Goal: Transaction & Acquisition: Purchase product/service

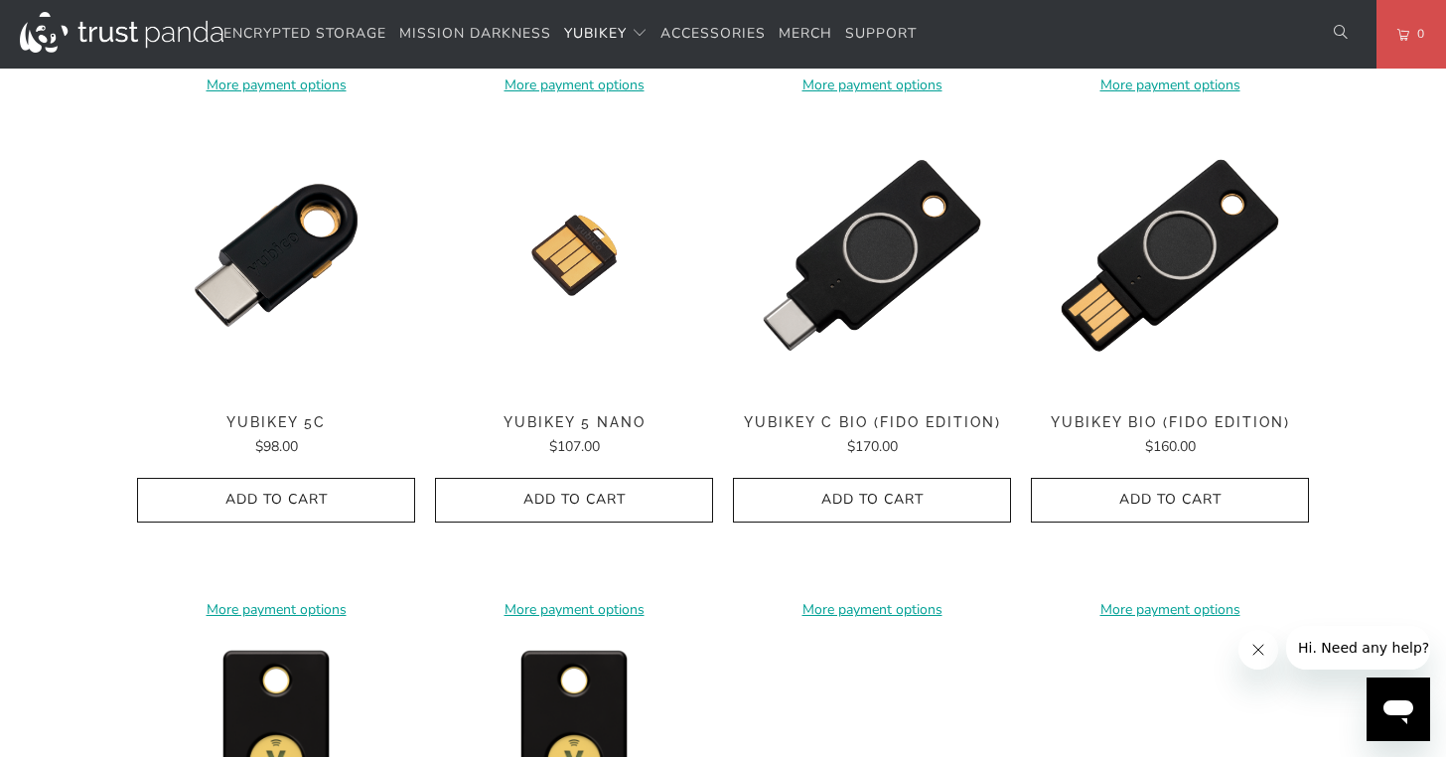
scroll to position [1537, 0]
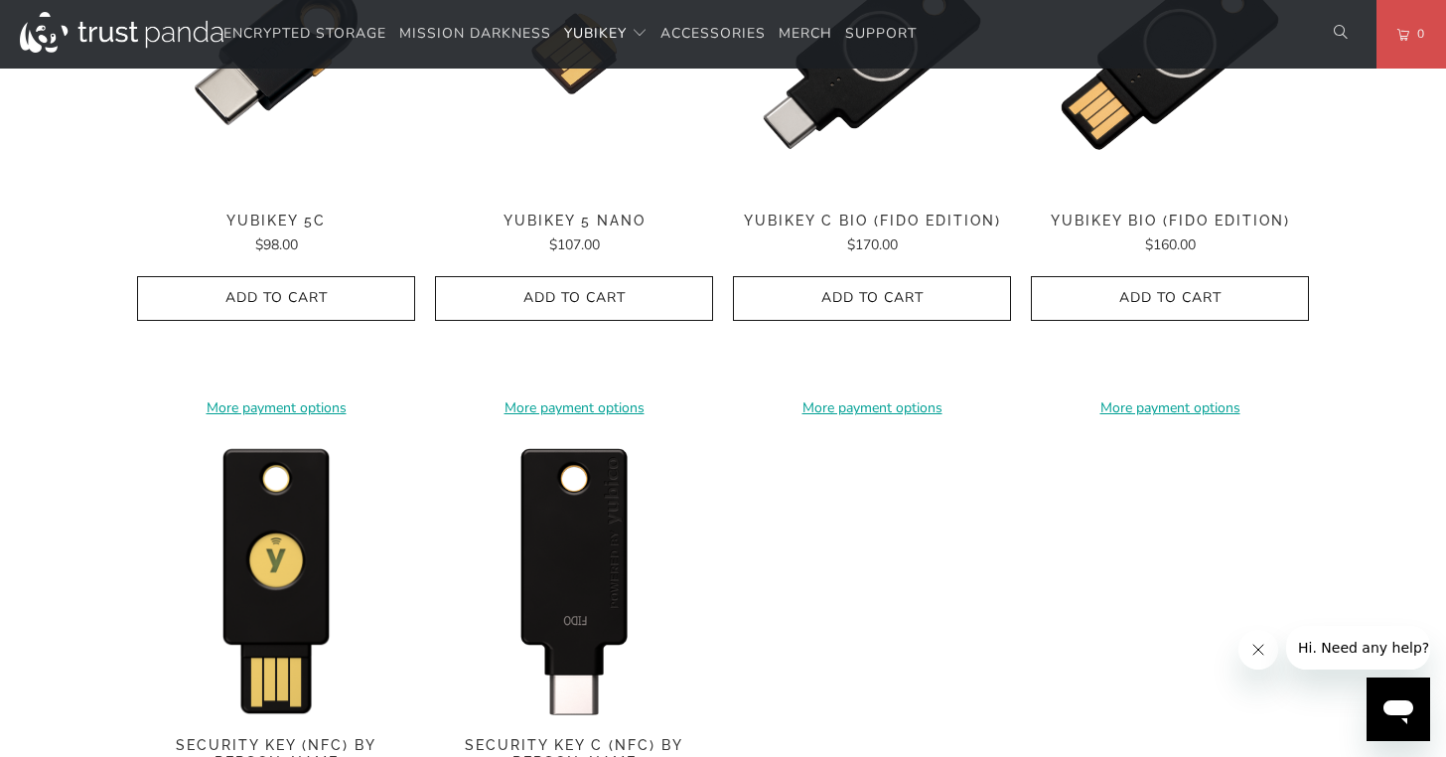
scroll to position [1905, 0]
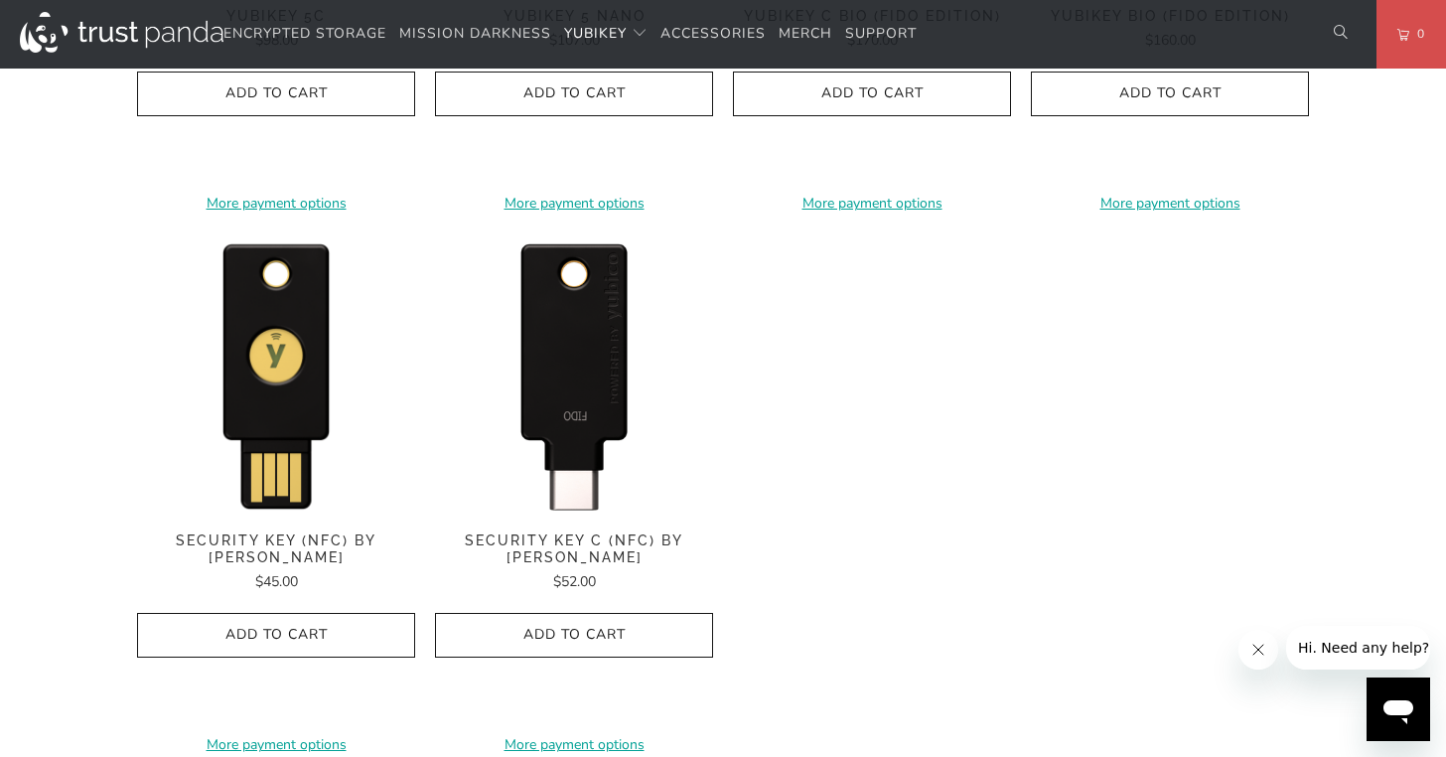
click at [583, 429] on img at bounding box center [574, 373] width 278 height 278
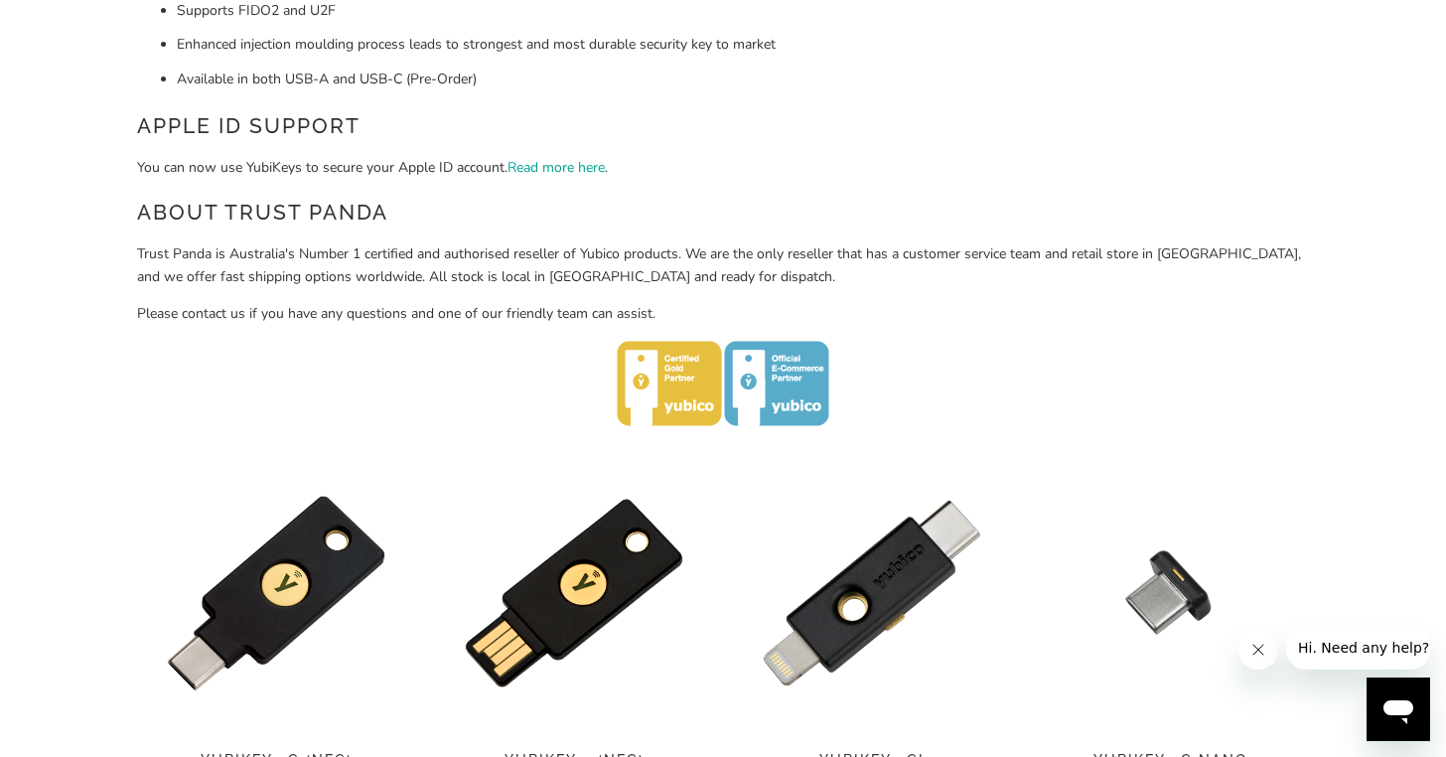
scroll to position [738, 0]
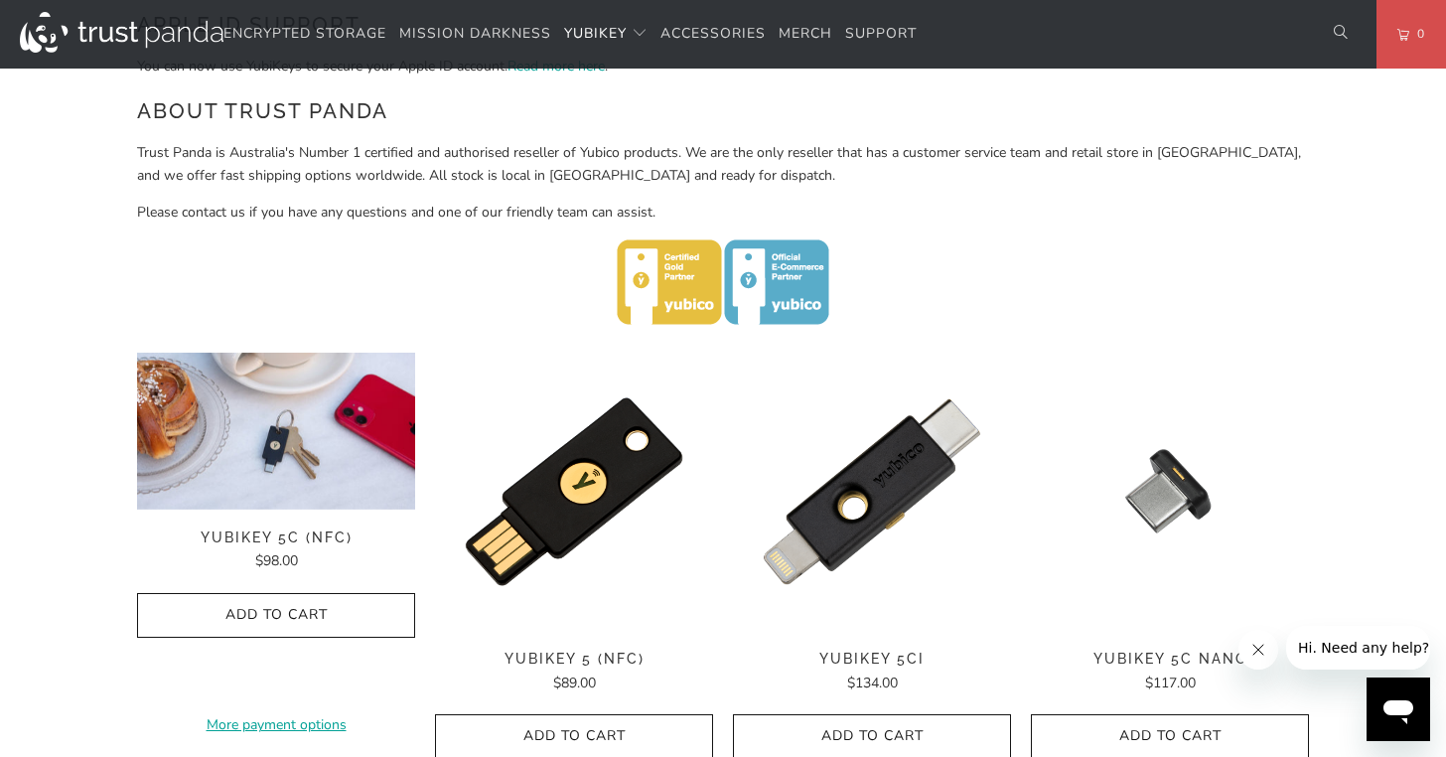
click at [289, 439] on img at bounding box center [276, 431] width 278 height 157
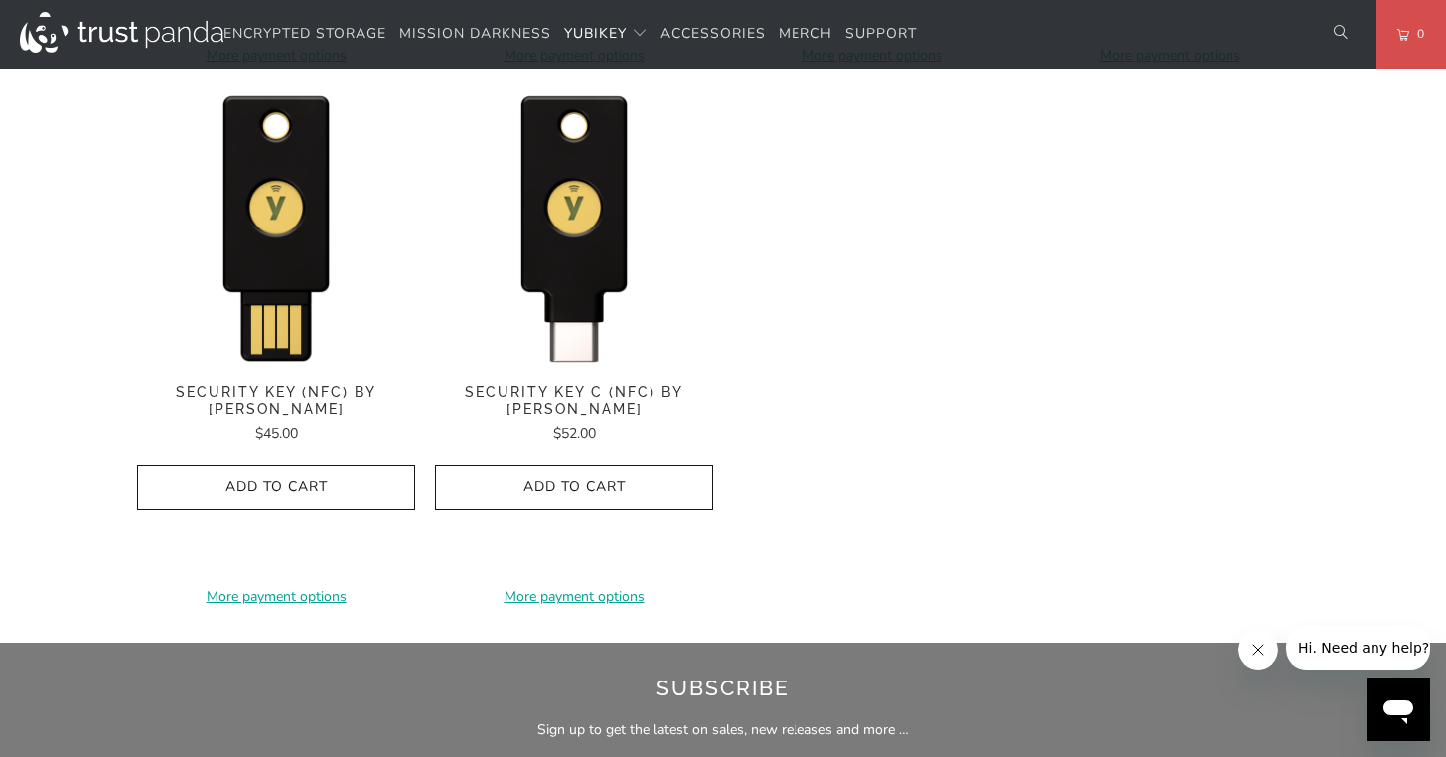
scroll to position [2563, 0]
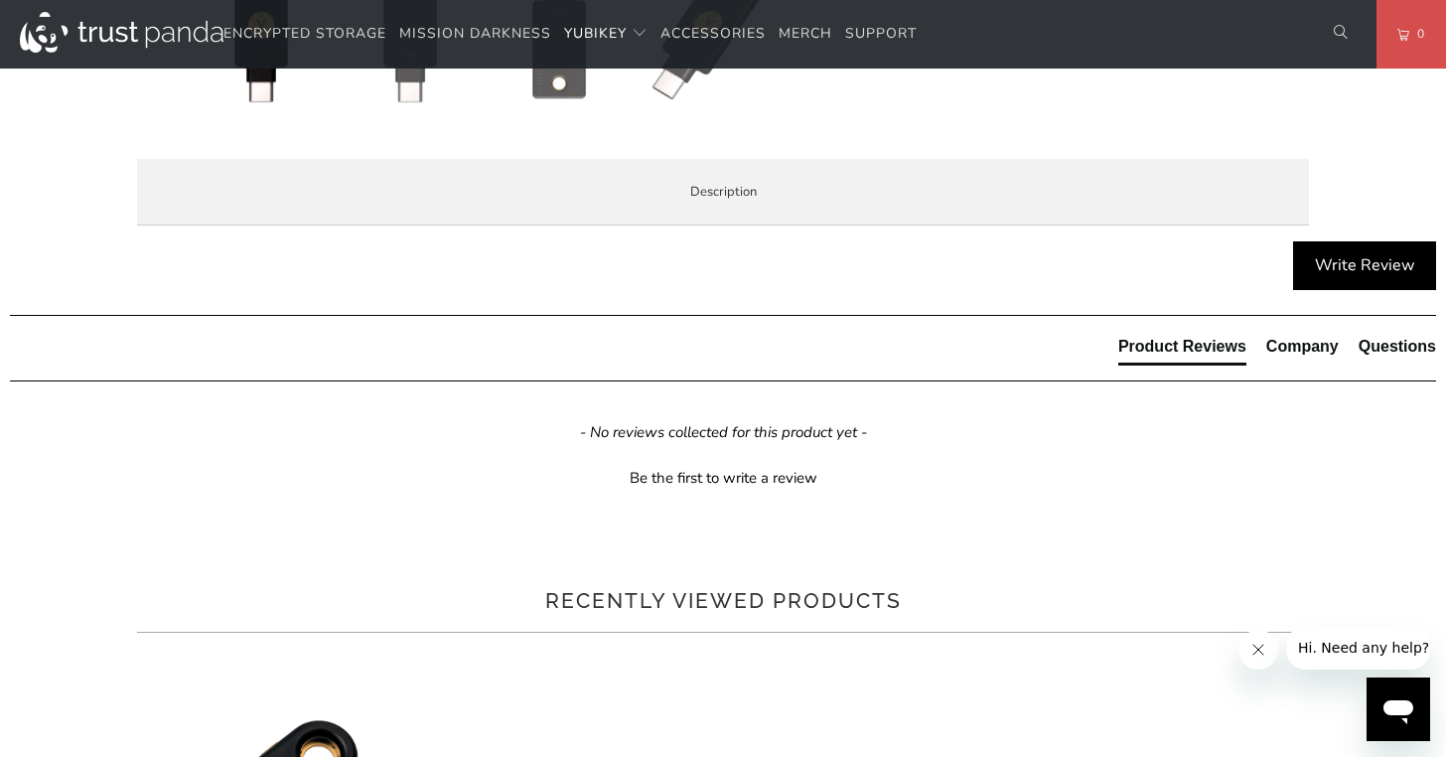
scroll to position [356, 0]
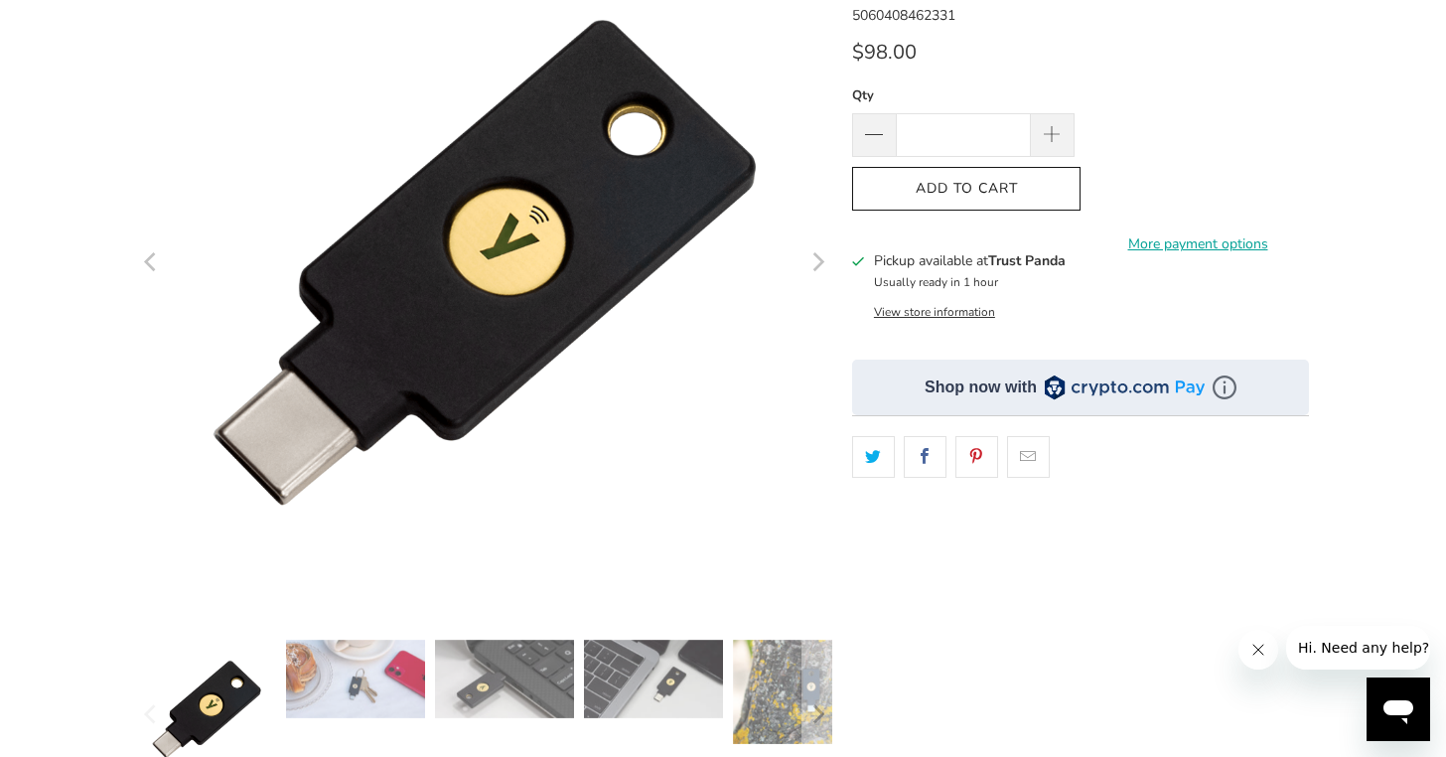
scroll to position [334, 0]
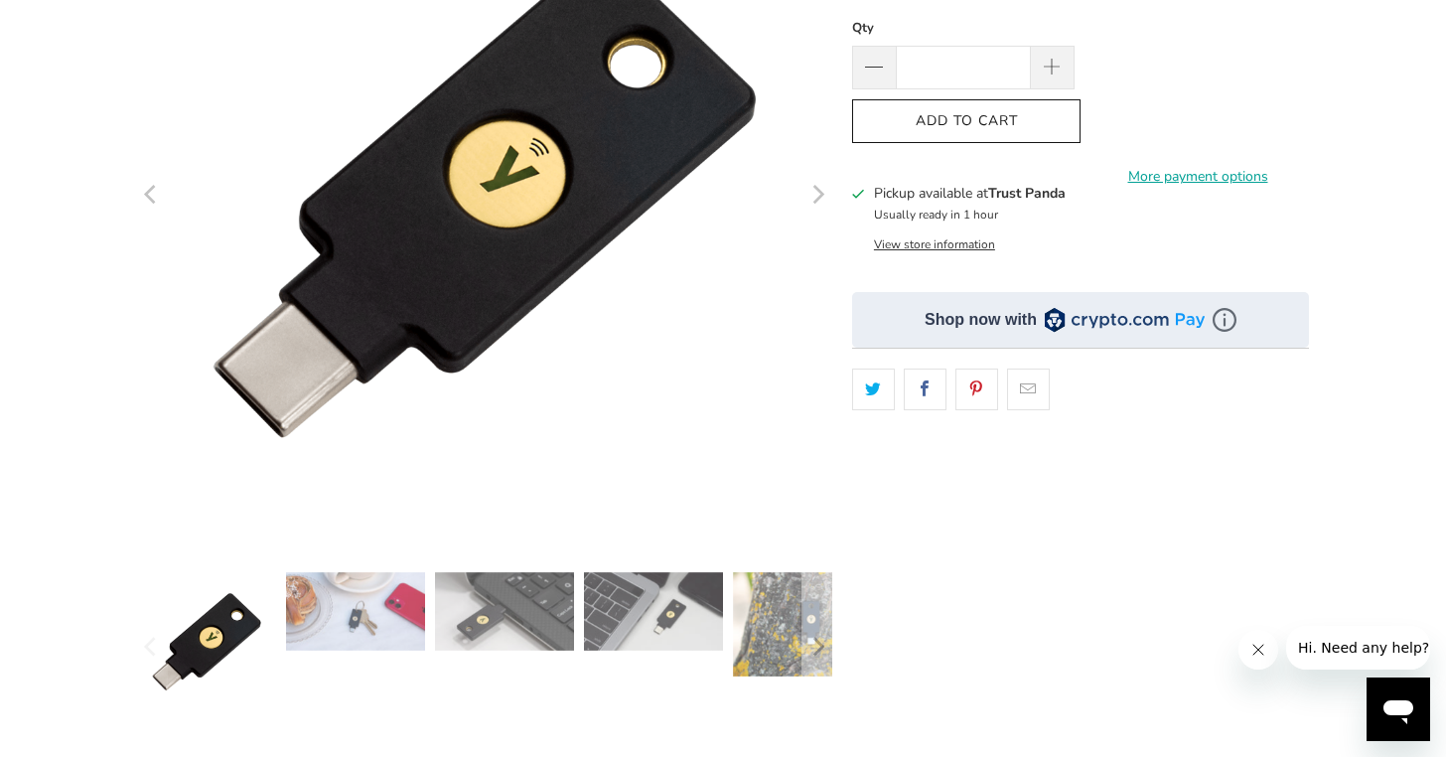
click at [537, 616] on img at bounding box center [504, 611] width 139 height 78
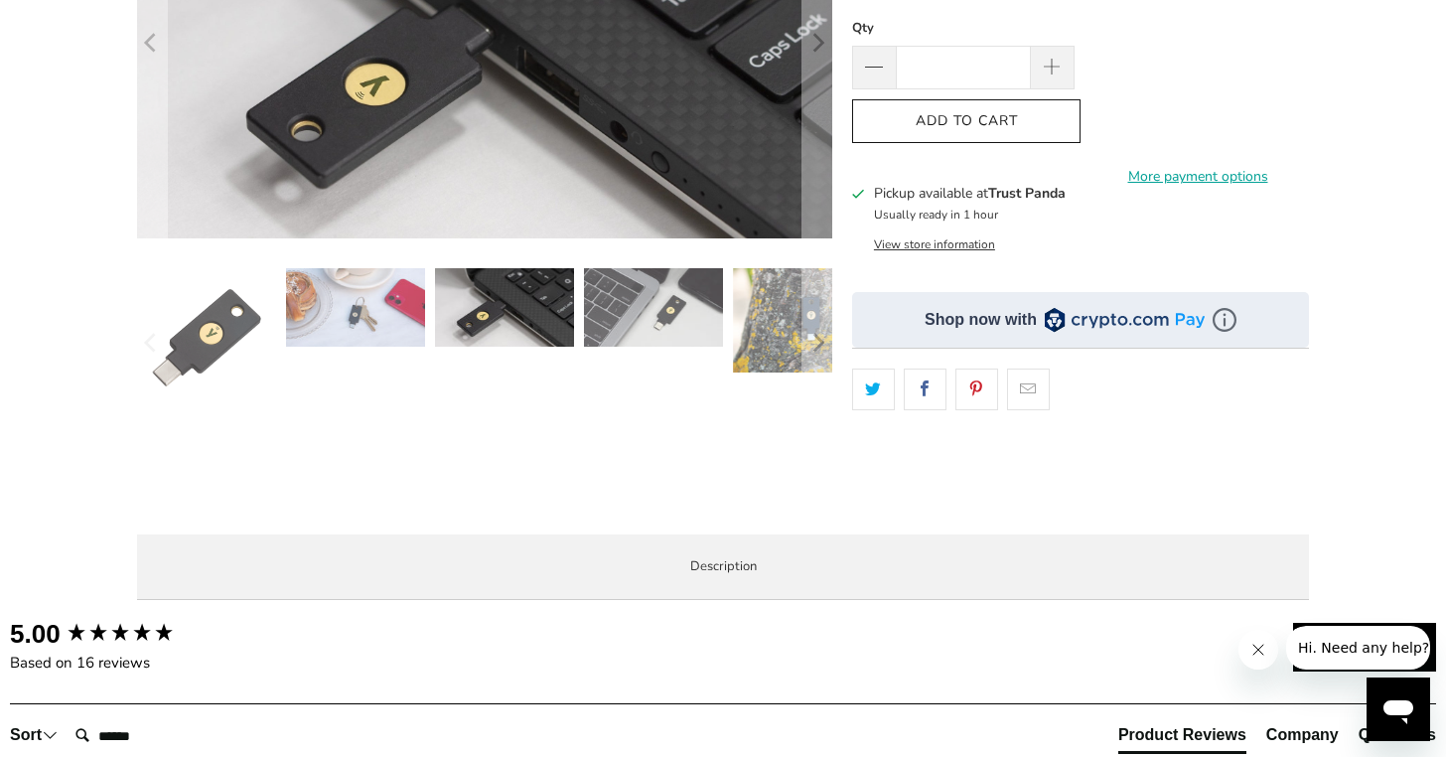
click at [0, 0] on div "Overview Specifications Enterprise and Government Local Service & Support Overv…" at bounding box center [0, 0] width 0 height 0
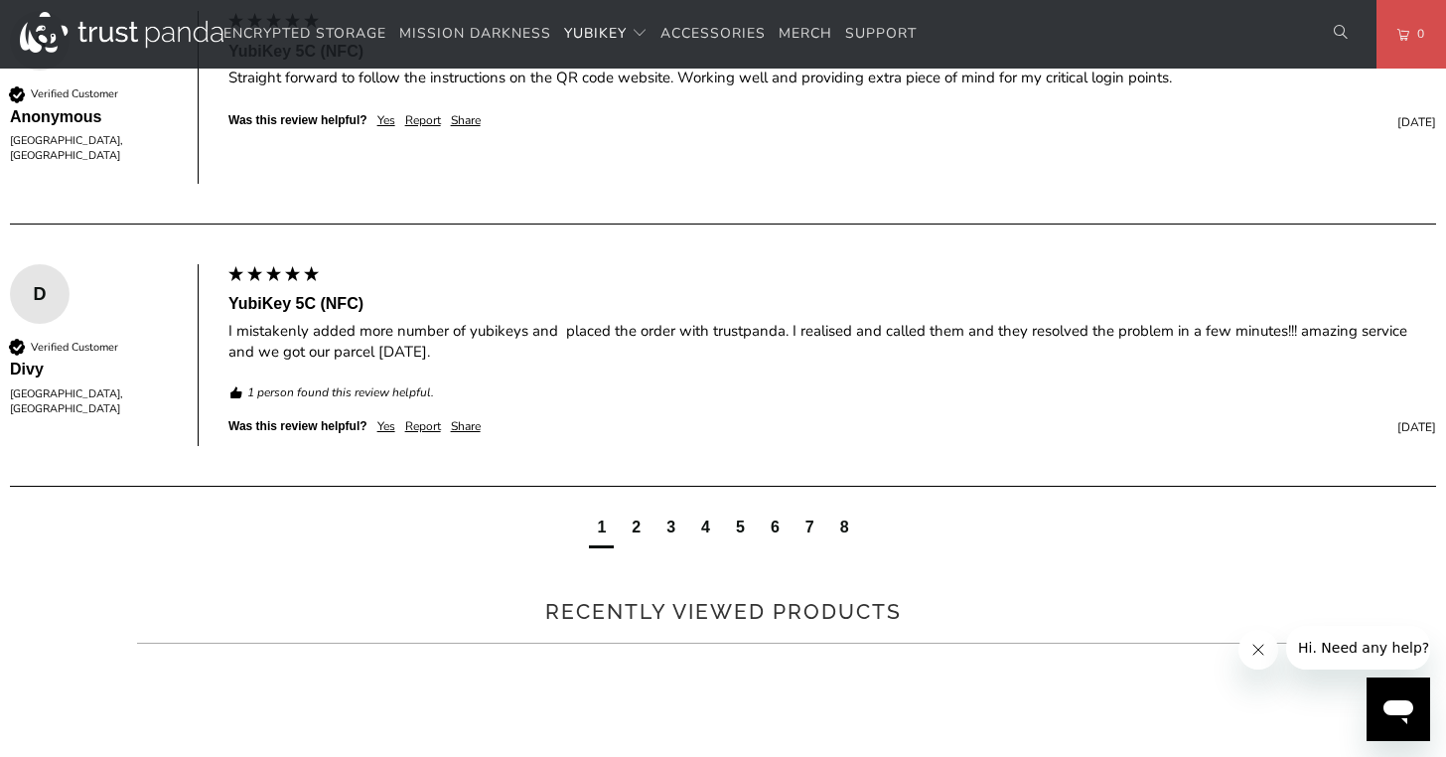
scroll to position [1341, 0]
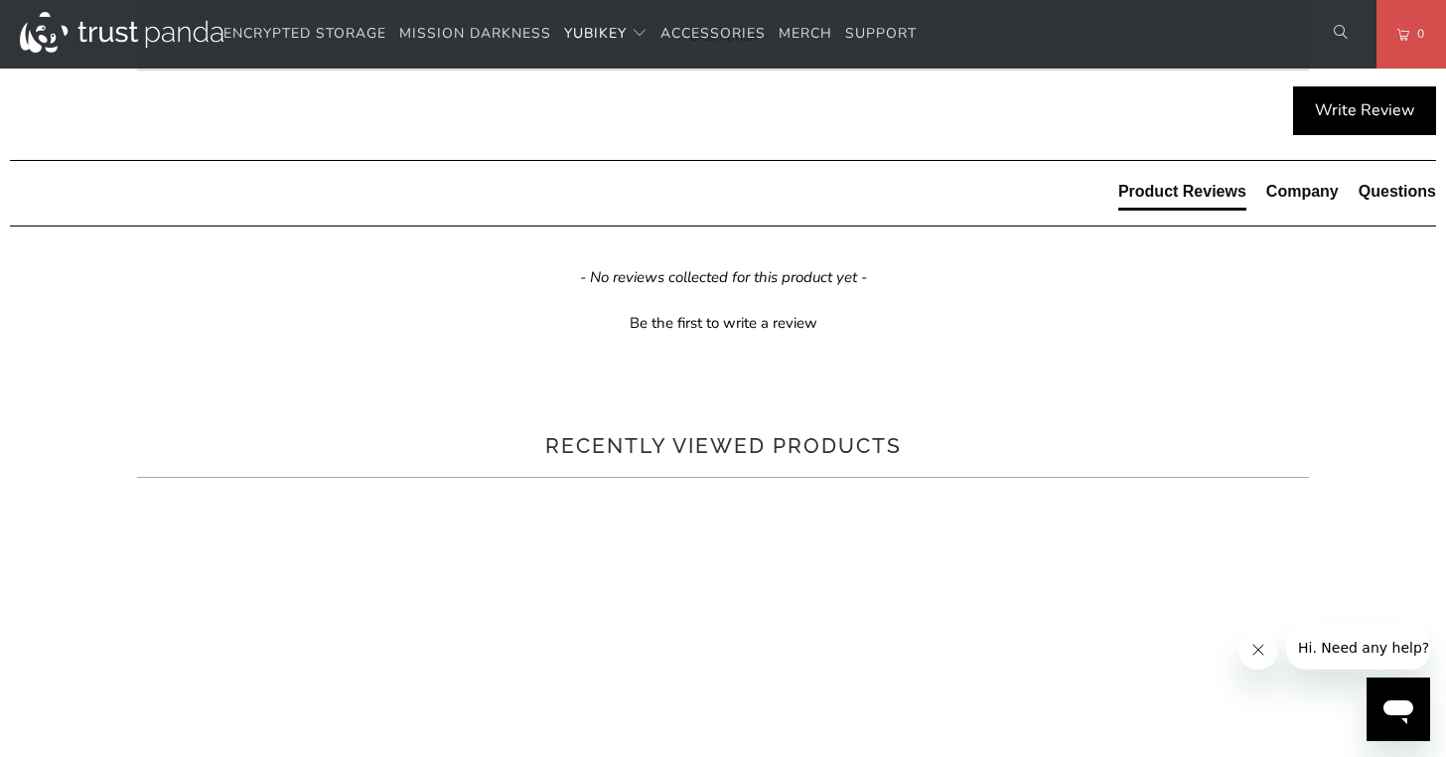
scroll to position [1185, 0]
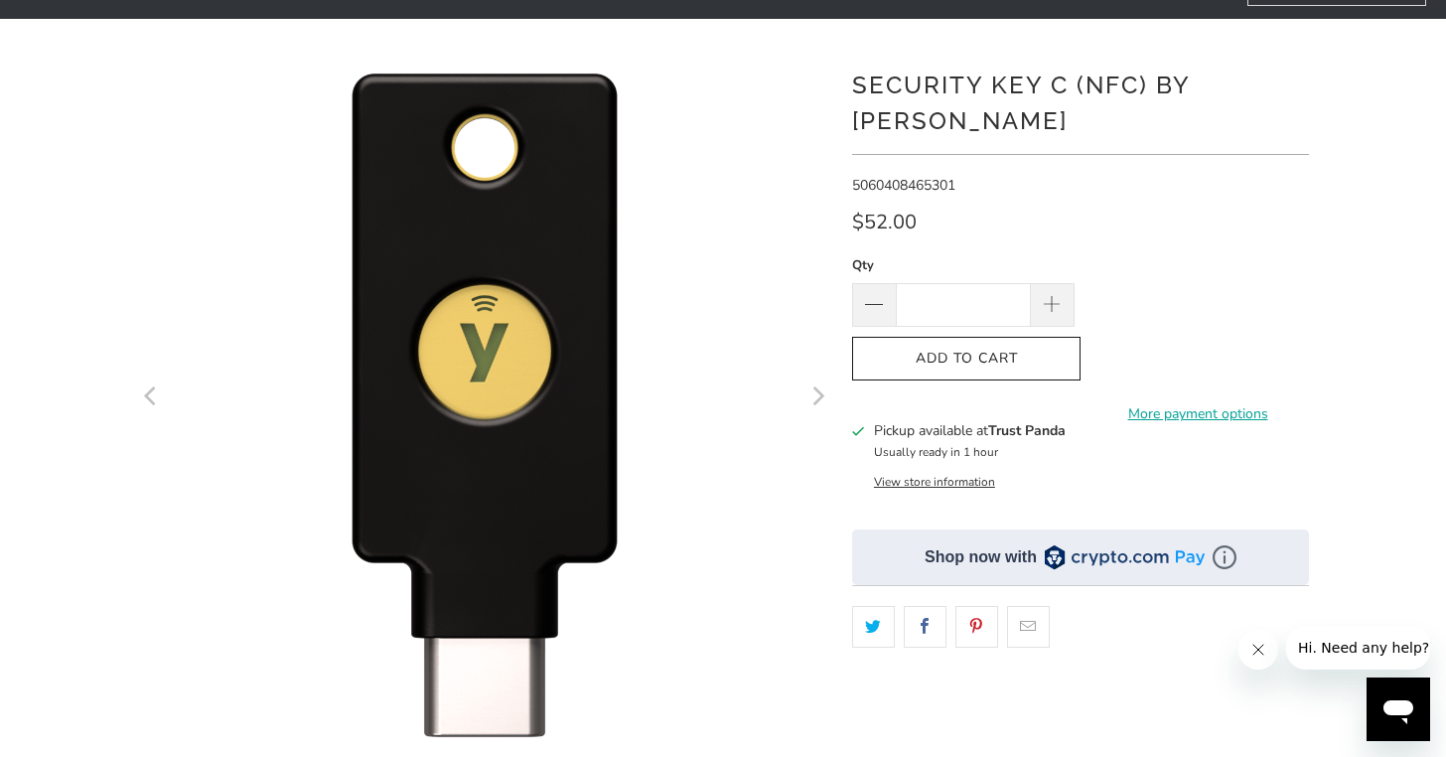
scroll to position [234, 0]
